Goal: Task Accomplishment & Management: Manage account settings

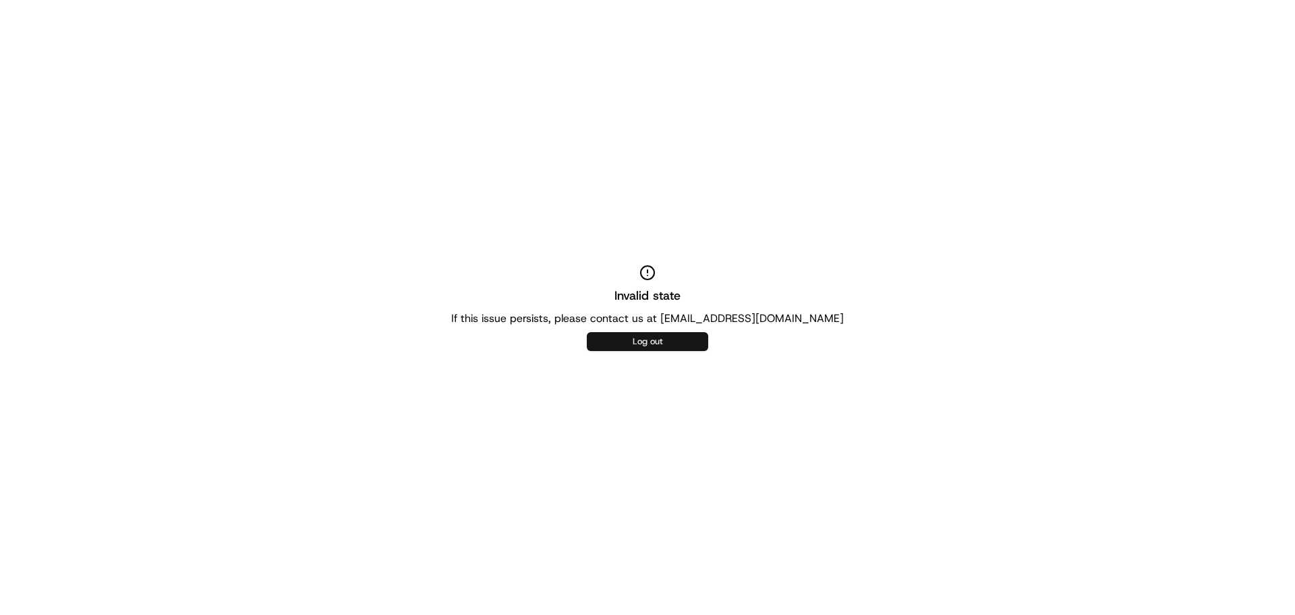
click at [679, 342] on button "Log out" at bounding box center [647, 341] width 121 height 19
